Goal: Task Accomplishment & Management: Use online tool/utility

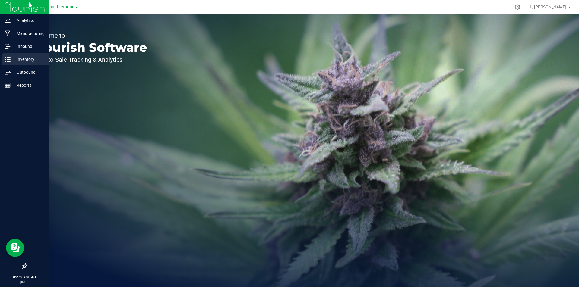
click at [7, 59] on icon at bounding box center [8, 59] width 6 height 6
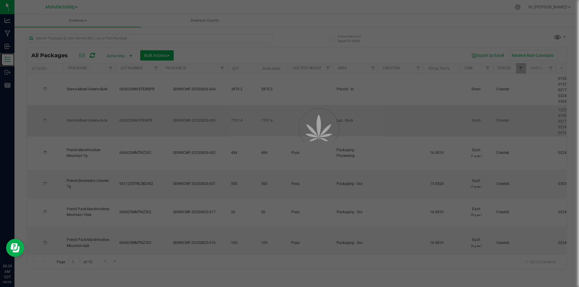
type input "[DATE]"
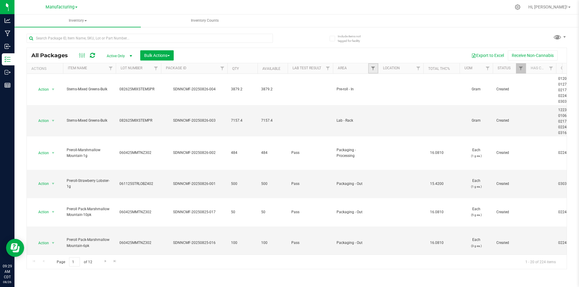
click at [369, 67] on link "Filter" at bounding box center [373, 68] width 10 height 10
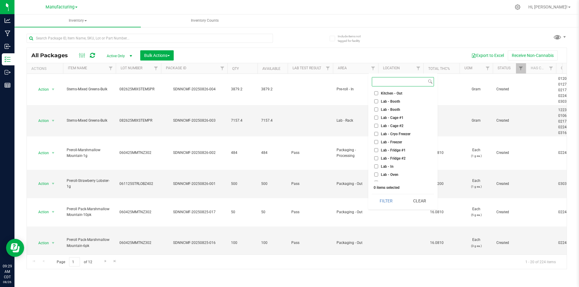
scroll to position [121, 0]
click at [70, 23] on span "Inventory" at bounding box center [77, 20] width 126 height 13
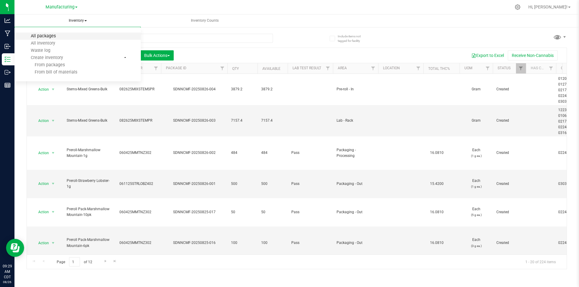
click at [52, 35] on span "All packages" at bounding box center [43, 35] width 41 height 5
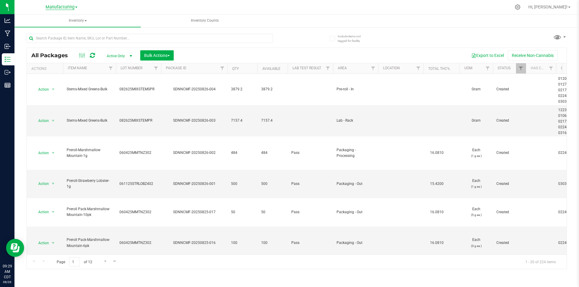
click at [58, 6] on span "Manufacturing" at bounding box center [60, 7] width 29 height 5
click at [39, 34] on link "Retail" at bounding box center [61, 37] width 88 height 8
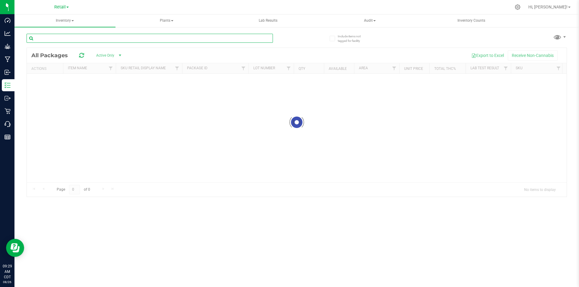
click at [42, 35] on input "text" at bounding box center [150, 38] width 246 height 9
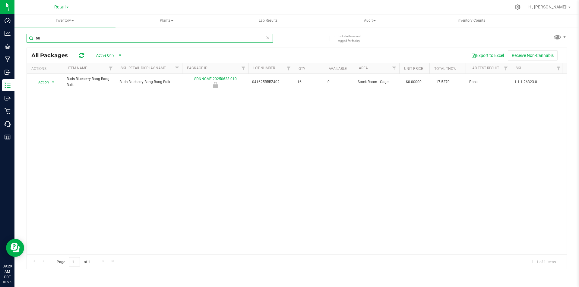
type input "b"
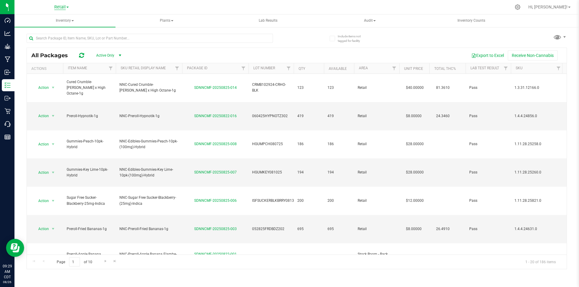
click at [64, 6] on span "Retail" at bounding box center [59, 7] width 11 height 5
click at [51, 30] on link "Manufacturing" at bounding box center [61, 29] width 88 height 8
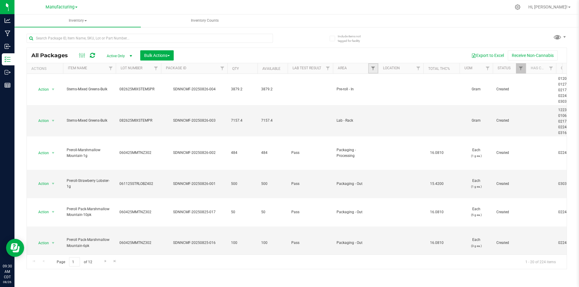
click at [372, 72] on link "Filter" at bounding box center [373, 68] width 10 height 10
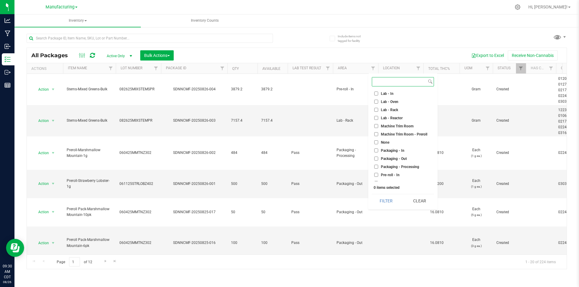
scroll to position [121, 0]
click at [378, 169] on input "Pre-roll - In" at bounding box center [376, 169] width 4 height 4
checkbox input "true"
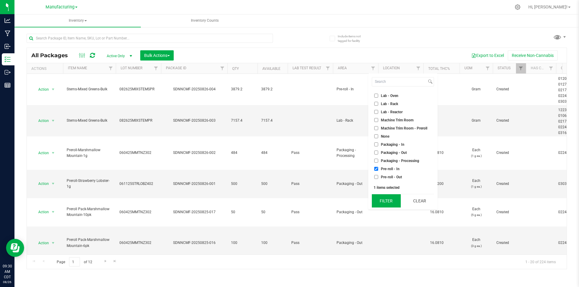
click at [390, 202] on button "Filter" at bounding box center [386, 200] width 29 height 13
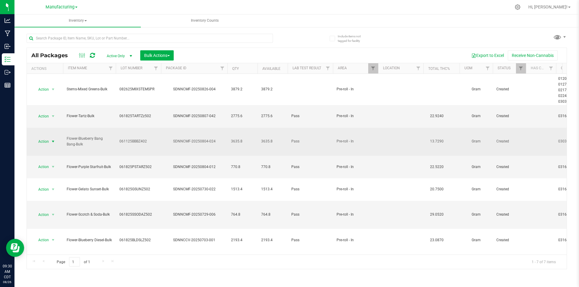
click at [52, 139] on span "select" at bounding box center [53, 141] width 5 height 5
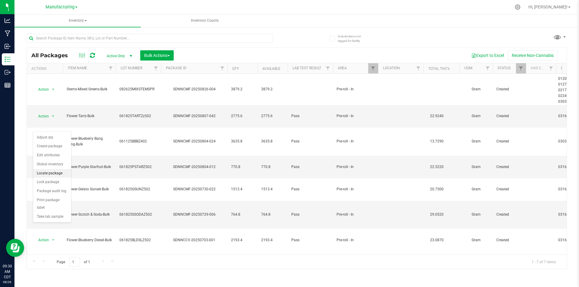
click at [44, 174] on li "Locate package" at bounding box center [52, 173] width 38 height 9
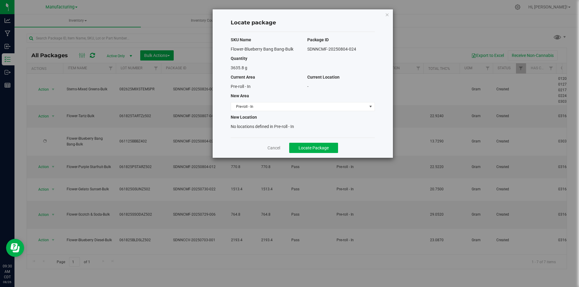
click at [345, 112] on div "SKU Name Package ID Flower-Blueberry Bang Bang-Bulk SDNNCMF-20250804-024 Quanti…" at bounding box center [303, 85] width 144 height 106
click at [337, 108] on span "Pre-roll - In" at bounding box center [299, 106] width 136 height 8
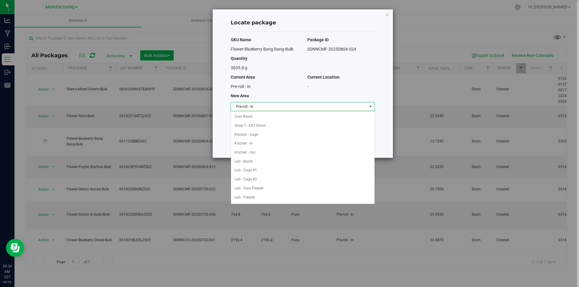
scroll to position [107, 0]
click at [279, 171] on li "Packaging - In" at bounding box center [302, 171] width 143 height 9
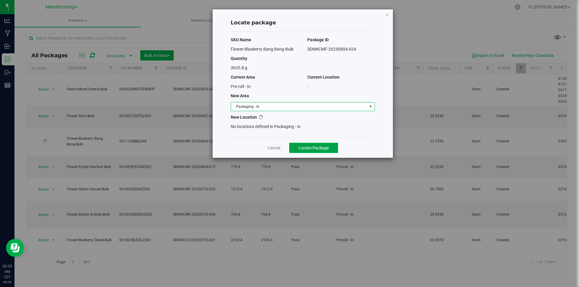
click at [316, 149] on span "Locate Package" at bounding box center [313, 148] width 30 height 5
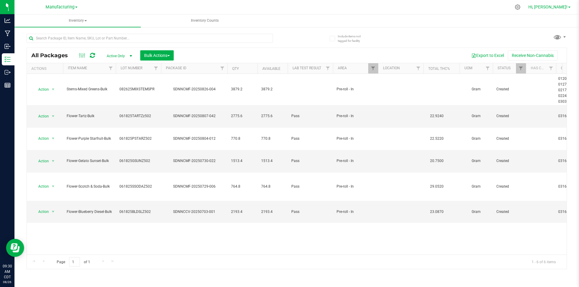
click at [553, 6] on span "Hi, [PERSON_NAME]!" at bounding box center [547, 7] width 39 height 5
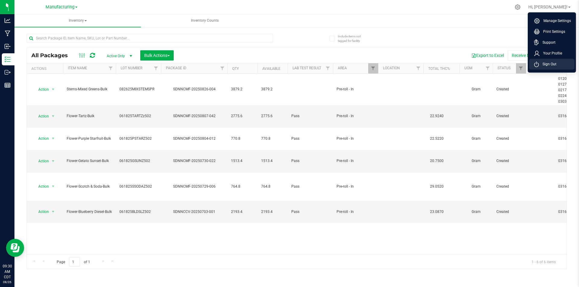
click at [543, 62] on span "Sign Out" at bounding box center [547, 64] width 17 height 6
